Goal: Book appointment/travel/reservation

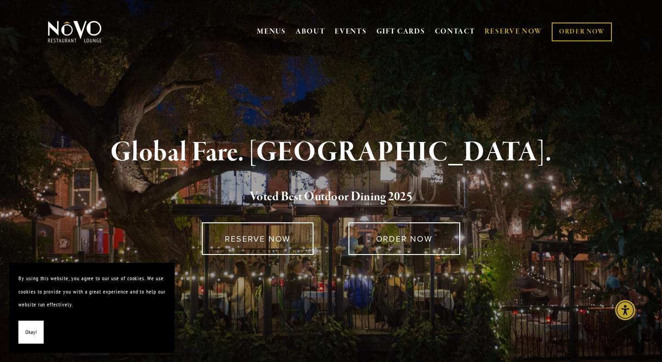
click at [527, 33] on link "RESERVE NOW" at bounding box center [513, 31] width 58 height 17
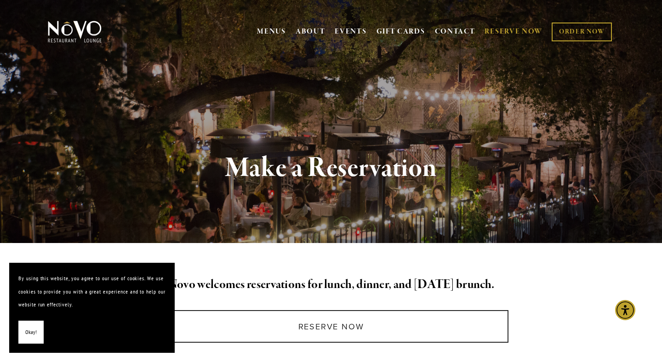
click at [30, 339] on button "Okay!" at bounding box center [30, 332] width 25 height 23
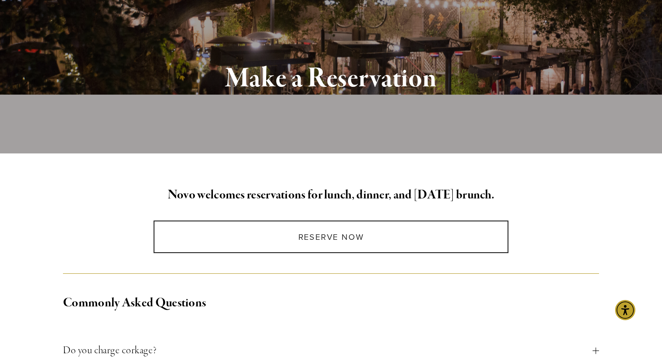
scroll to position [149, 0]
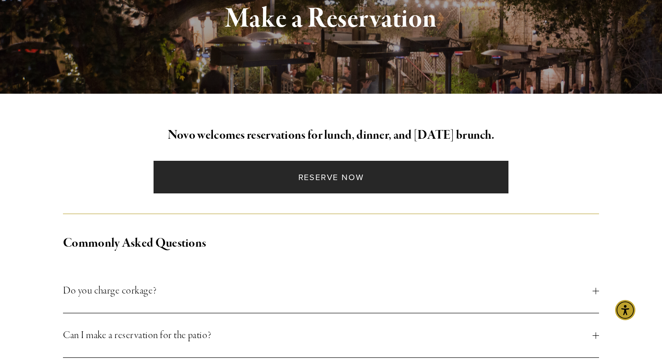
click at [351, 164] on link "Reserve Now" at bounding box center [330, 177] width 354 height 33
